Goal: Find specific page/section: Find specific page/section

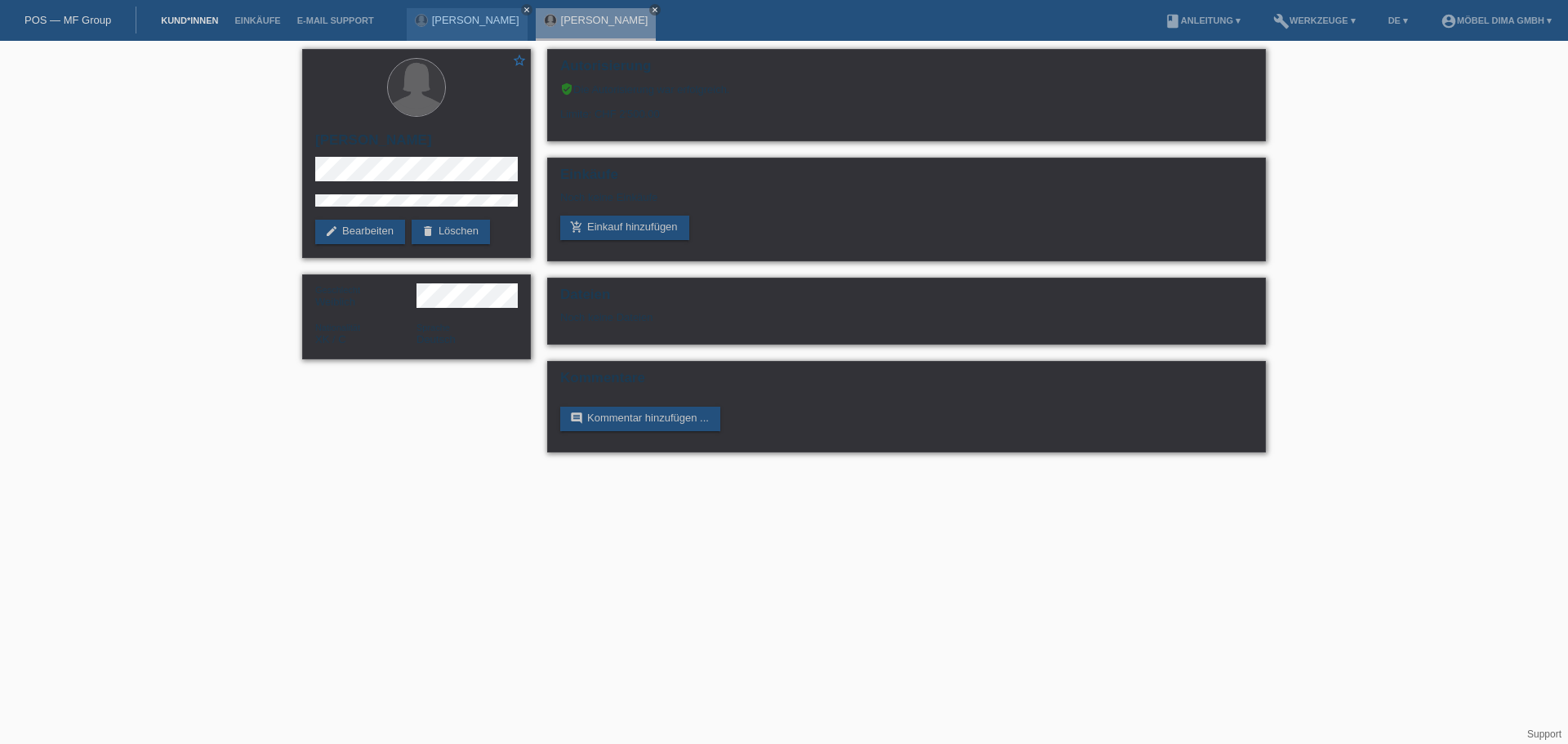
click at [174, 22] on link "Kund*innen" at bounding box center [189, 20] width 73 height 10
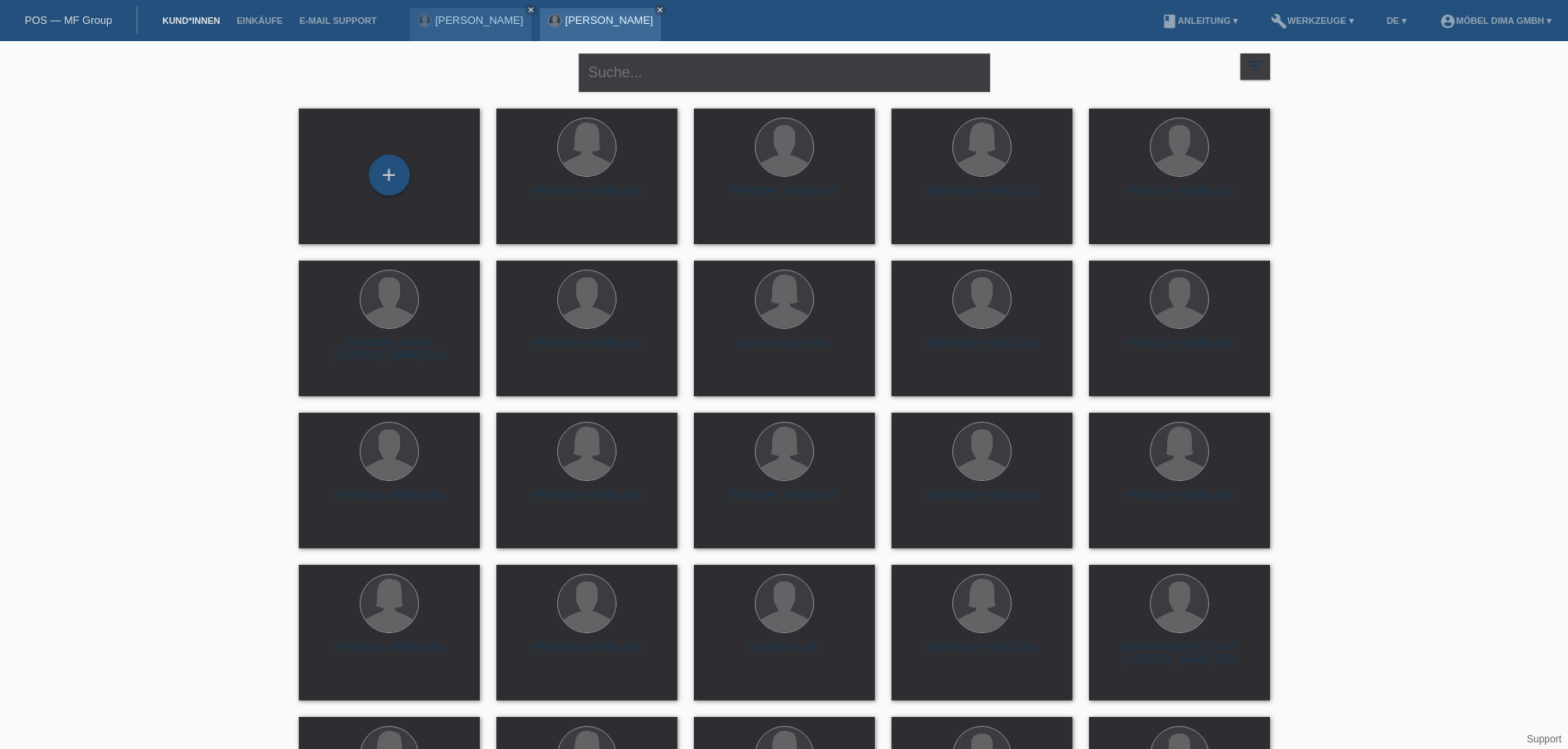
click at [540, 32] on div "Xhevahire Shala close" at bounding box center [600, 25] width 122 height 33
click at [550, 26] on div "Xhevahire Shala close" at bounding box center [600, 25] width 122 height 33
click at [565, 18] on link "[PERSON_NAME]" at bounding box center [609, 20] width 88 height 12
